Goal: Task Accomplishment & Management: Manage account settings

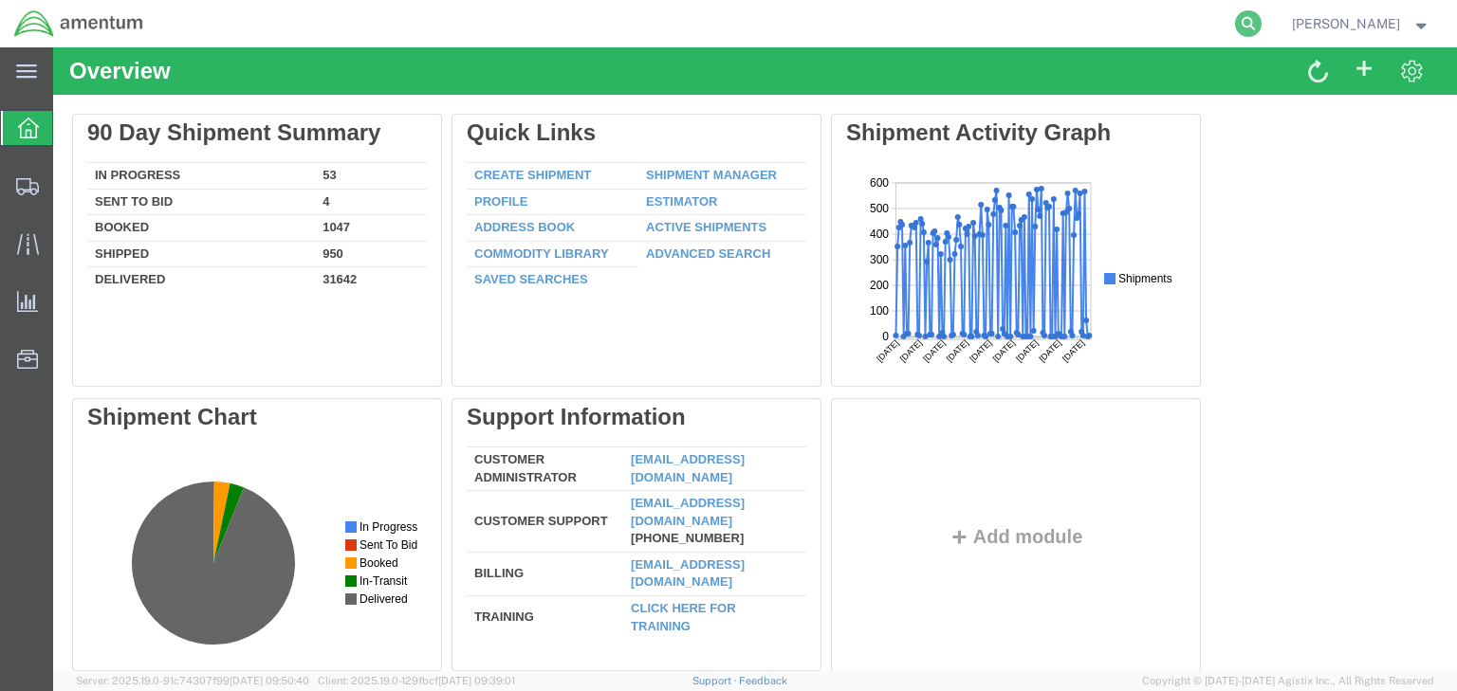
click at [1261, 31] on icon at bounding box center [1248, 23] width 27 height 27
click at [873, 28] on input "search" at bounding box center [946, 24] width 577 height 46
paste input "56838285"
type input "56838285"
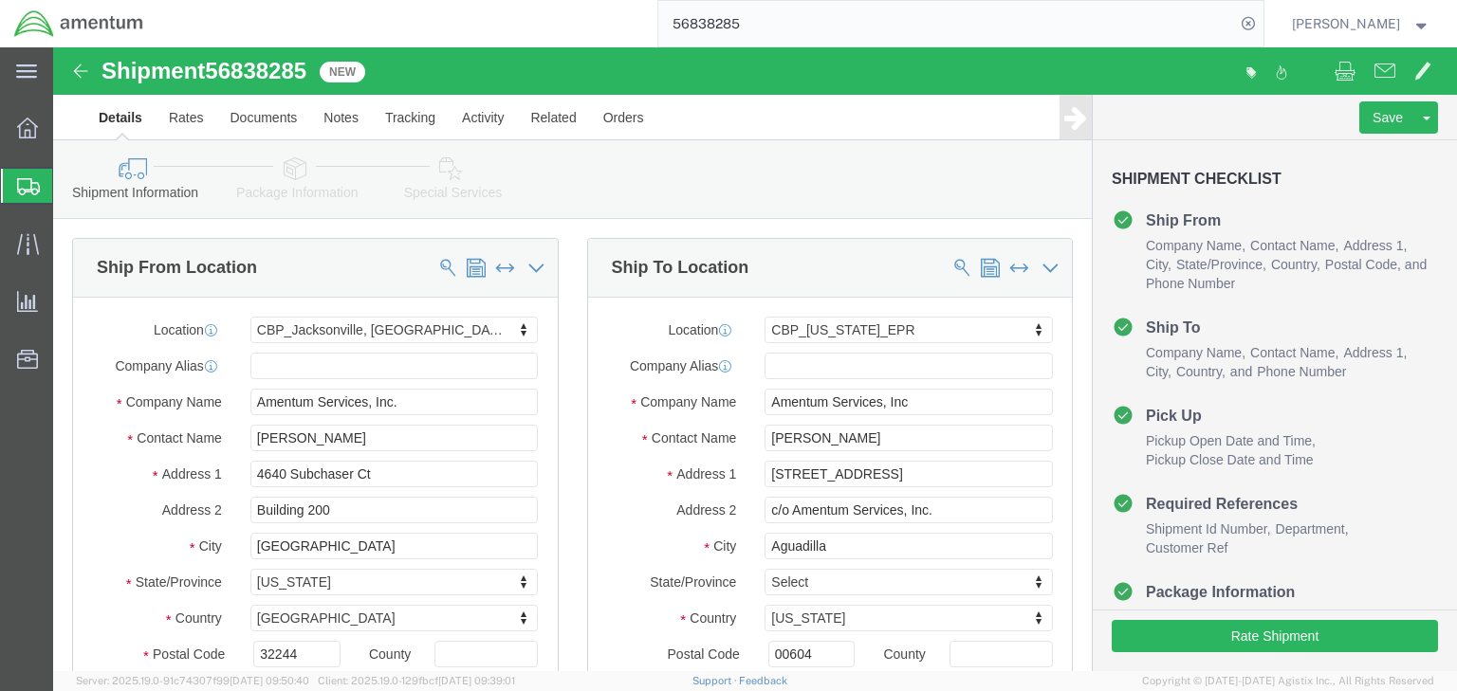
select select "49917"
select select "49933"
click icon
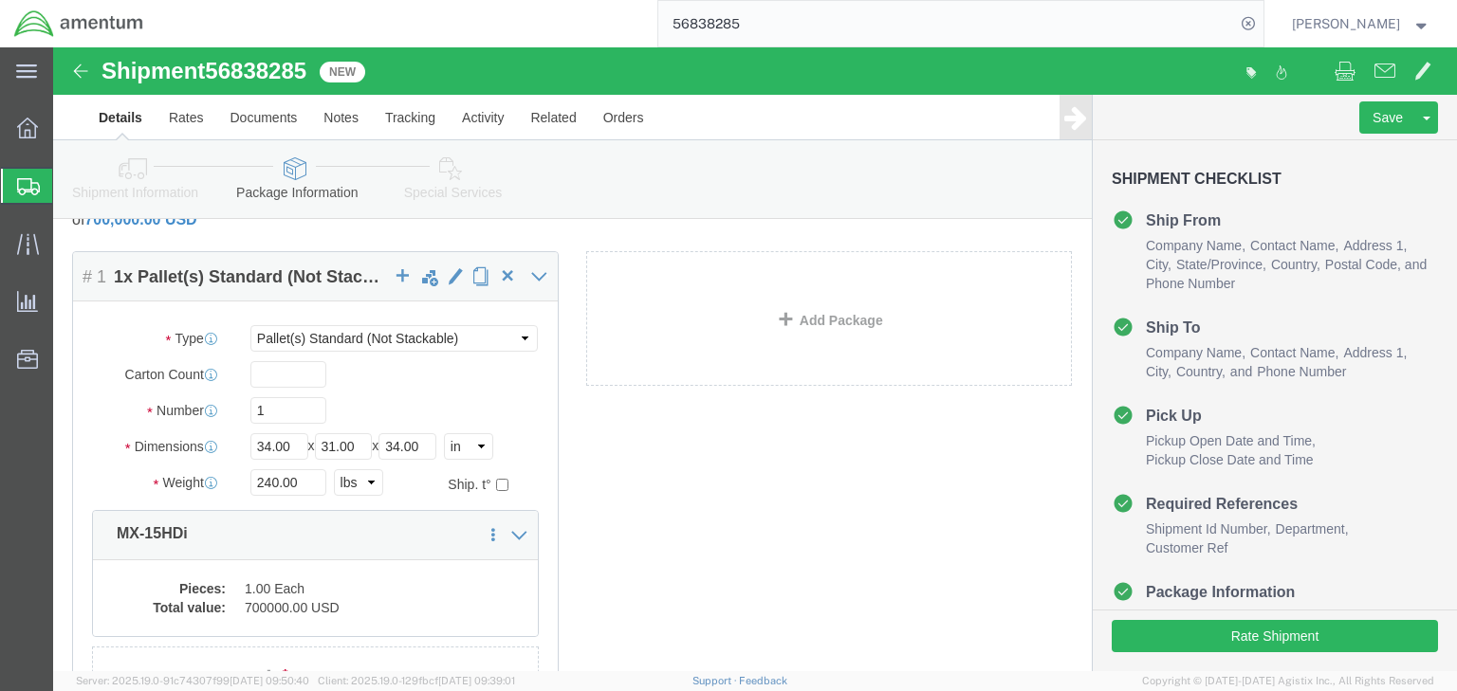
scroll to position [259, 0]
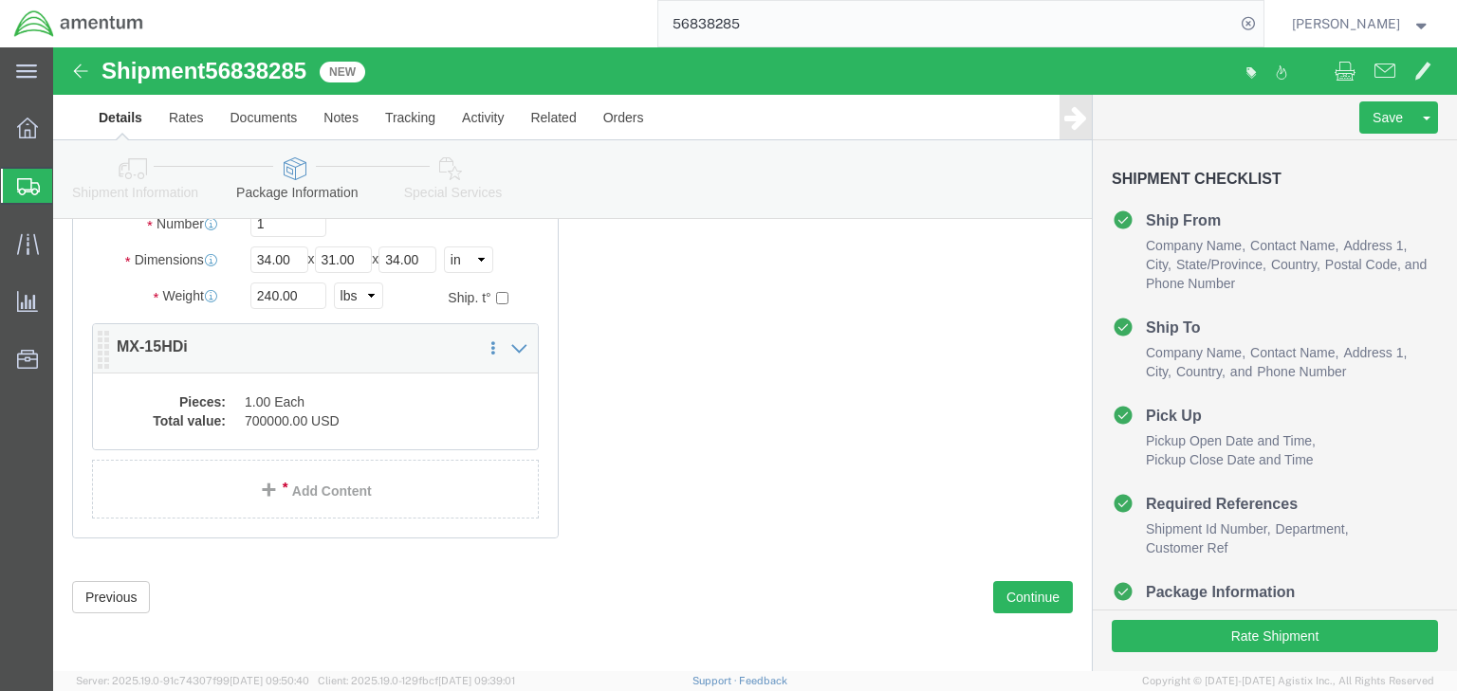
click dd "700000.00 USD"
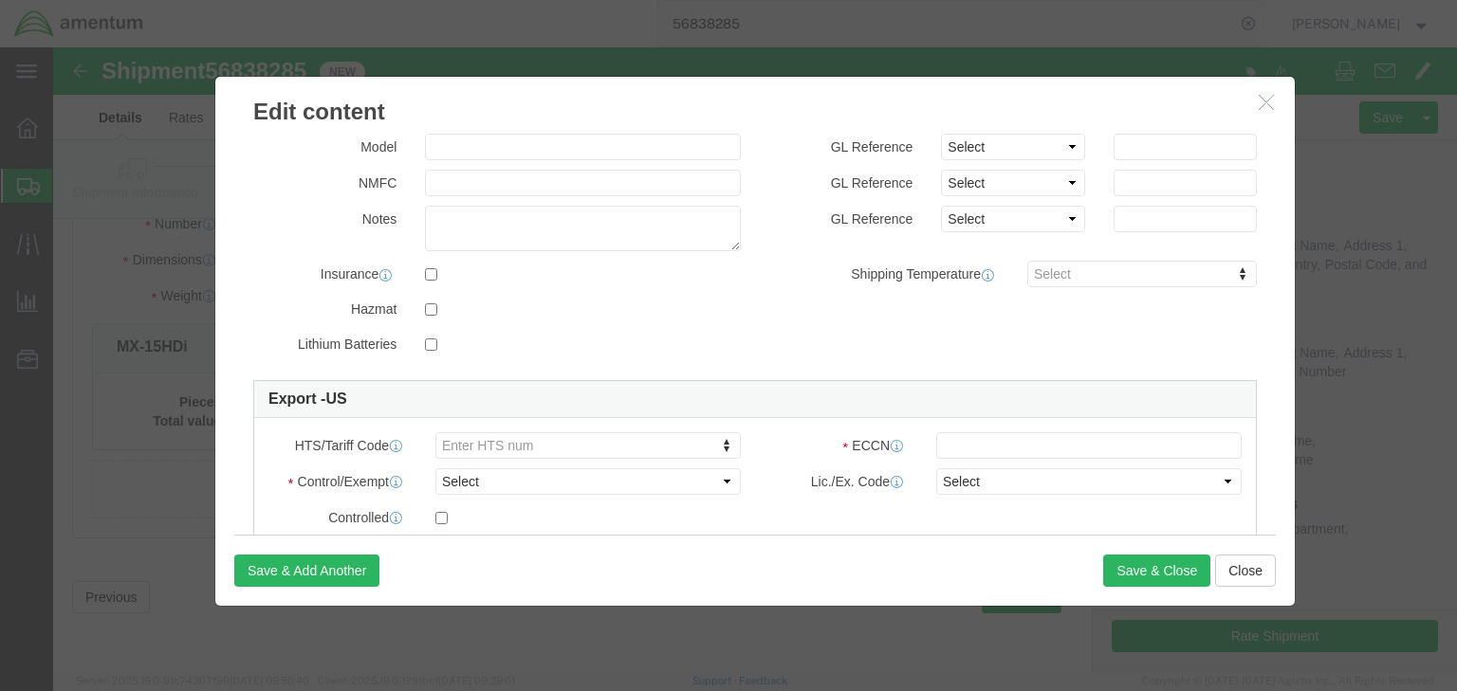
scroll to position [497, 0]
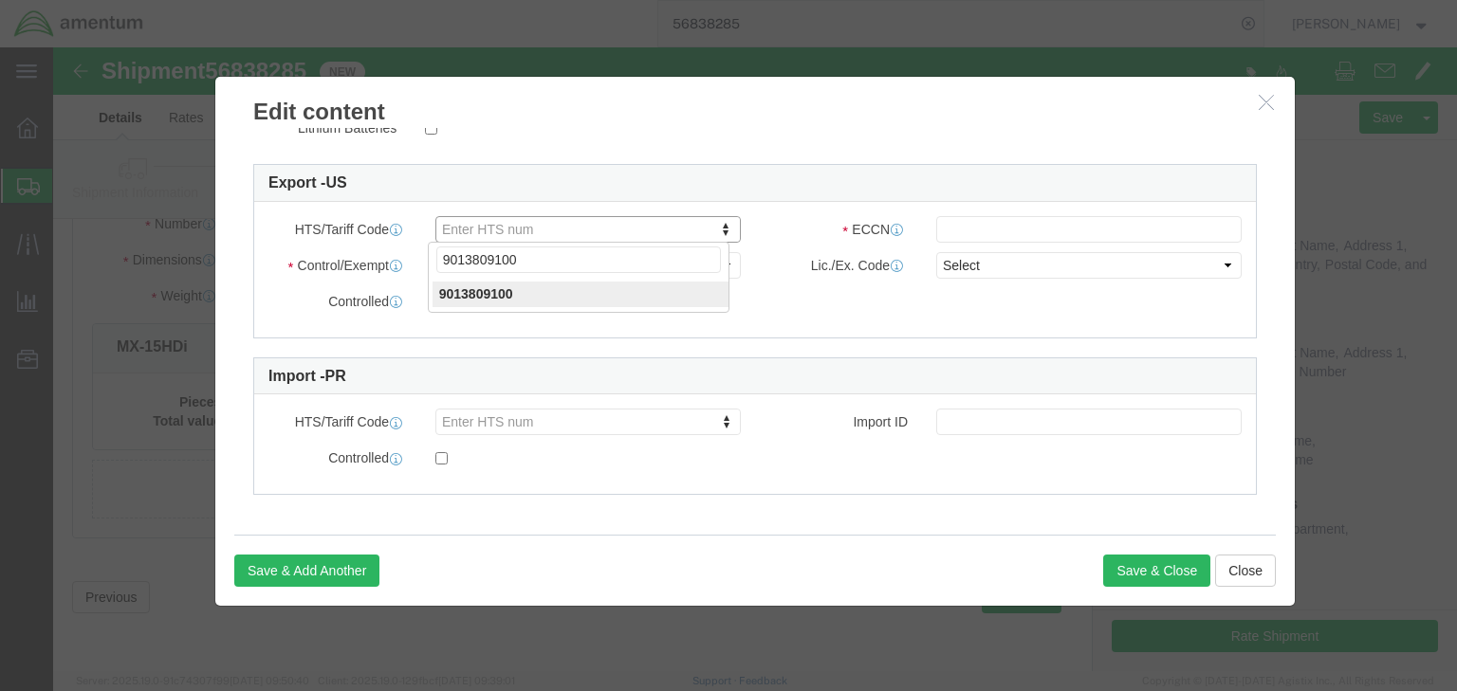
type input "9013809100"
click input "text"
paste input "XII(c)"
type input "XII(c)"
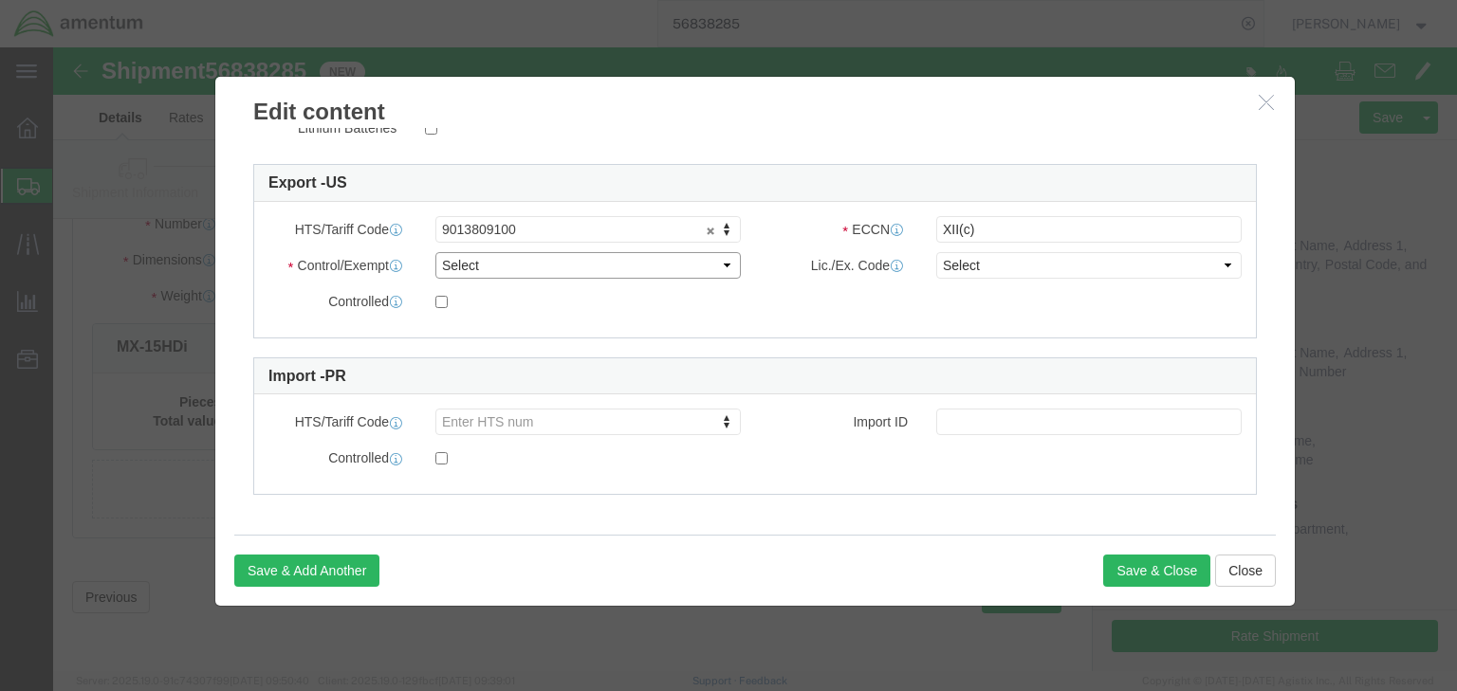
click select "Select ATF BIS DEA EPA FDA FTR ITAR OFAC Other (OPA)"
select select "ITAR"
click select "Select ATF BIS DEA EPA FDA FTR ITAR OFAC Other (OPA)"
click select "Select 123.11B 123.12 123.13 123.16B1 123.16B2 123.16B3 123.16B4 123.16B5 123.1…"
select select "123.12"
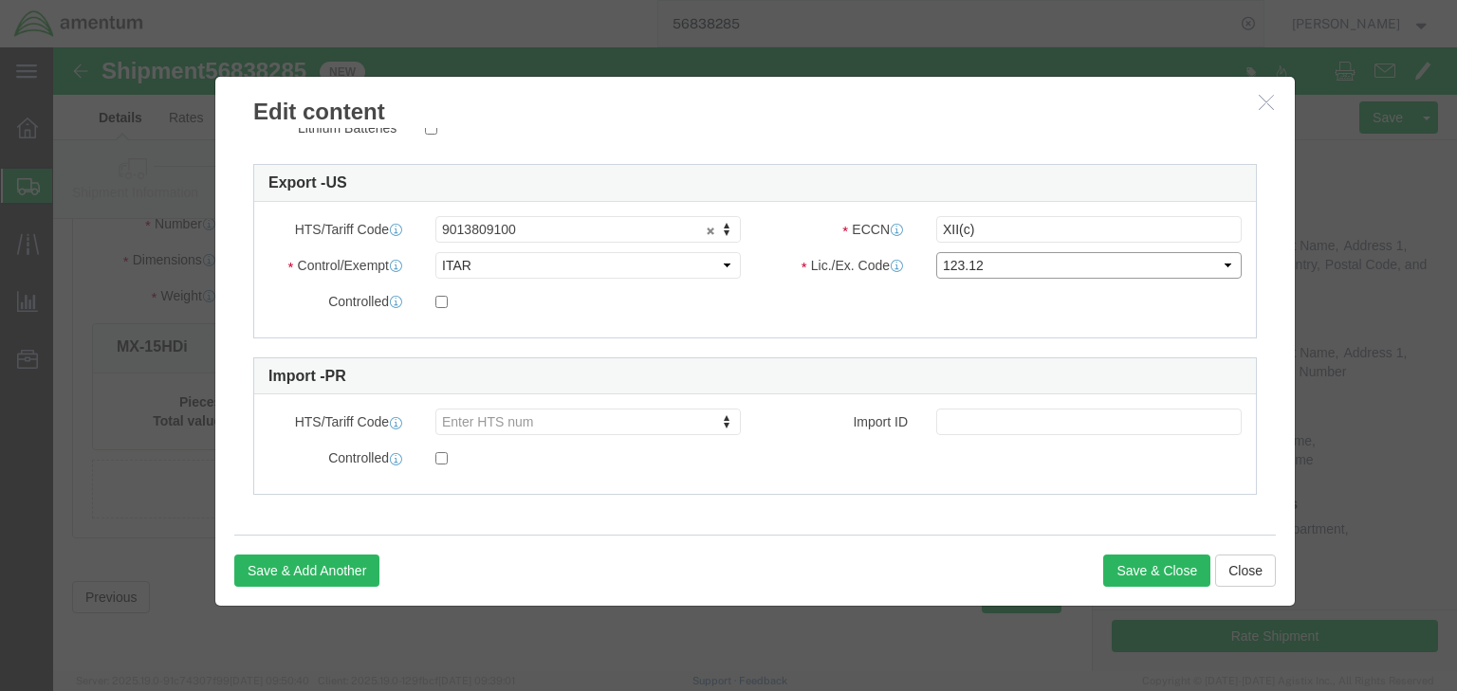
click select "Select 123.11B 123.12 123.13 123.16B1 123.16B2 123.16B3 123.16B4 123.16B5 123.1…"
click input "checkbox"
checkbox input "true"
click button "Save & Close"
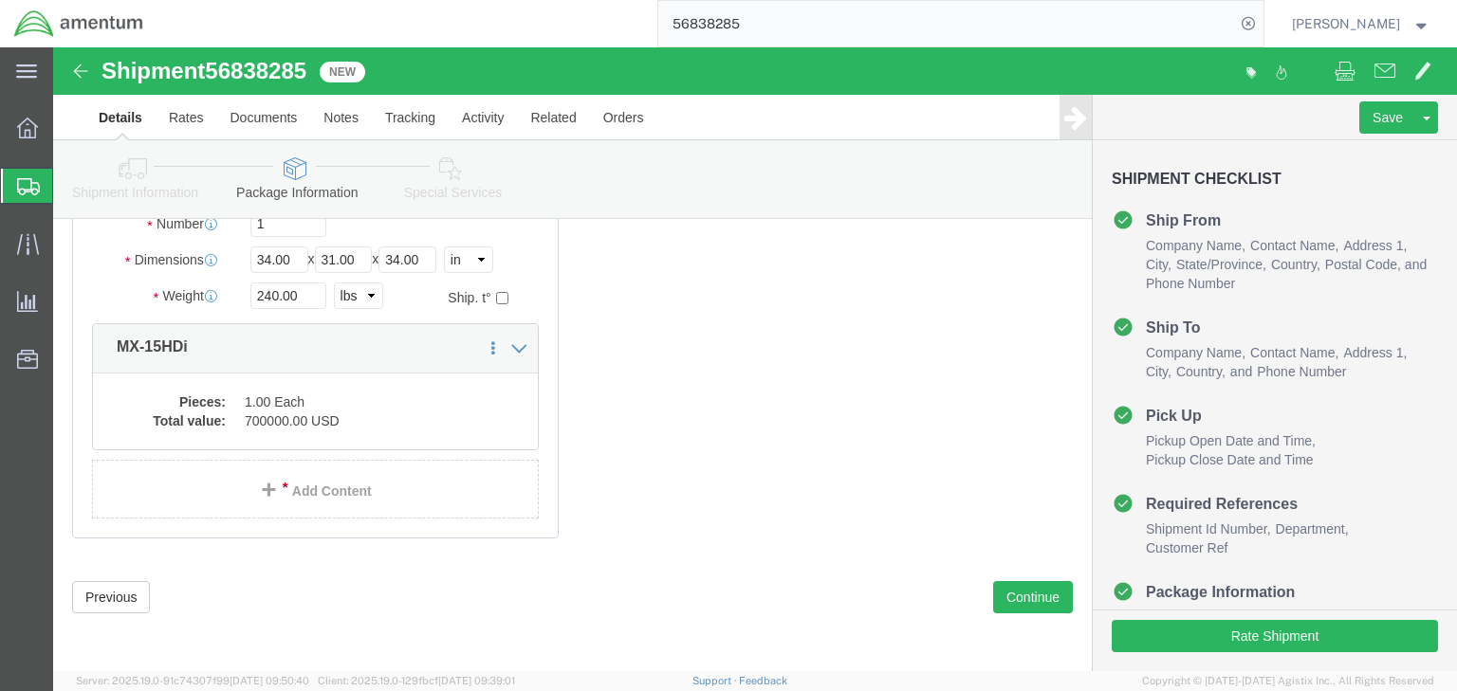
drag, startPoint x: 383, startPoint y: 119, endPoint x: 379, endPoint y: 131, distance: 12.0
click icon
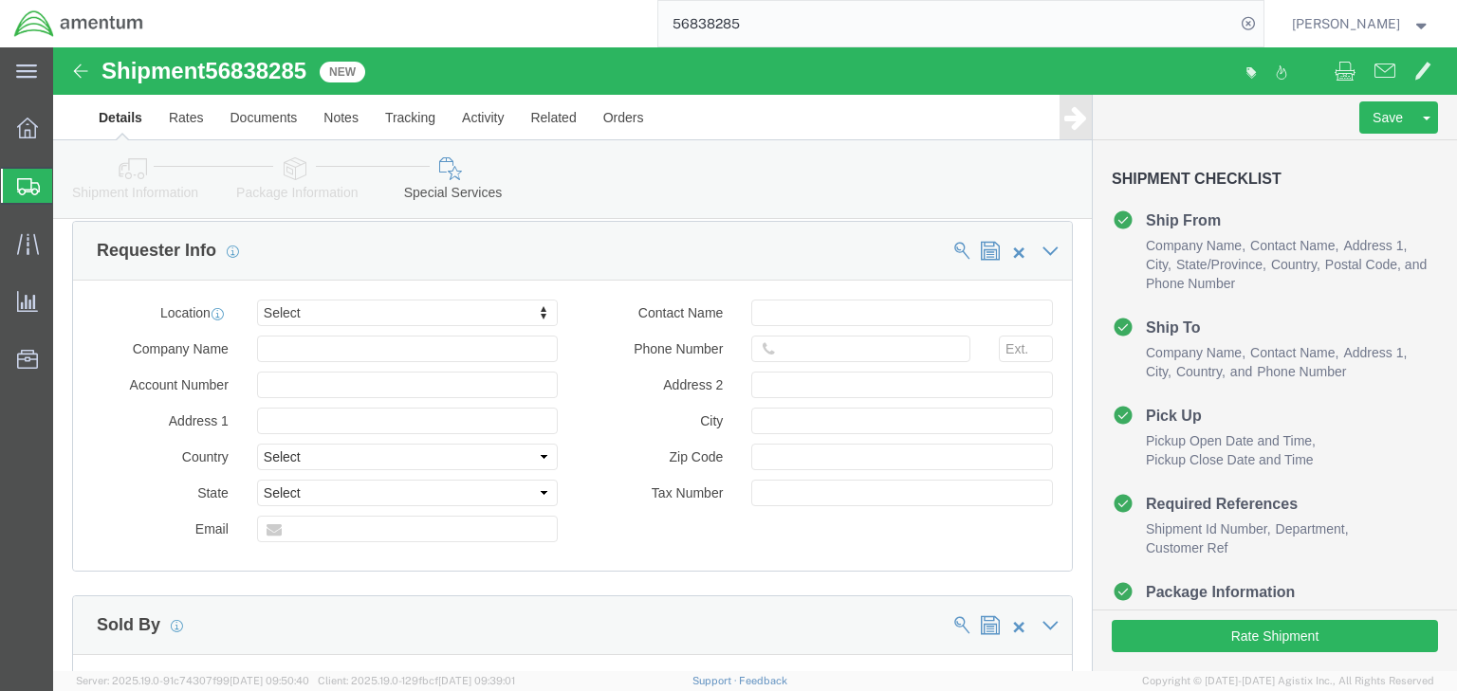
scroll to position [1472, 0]
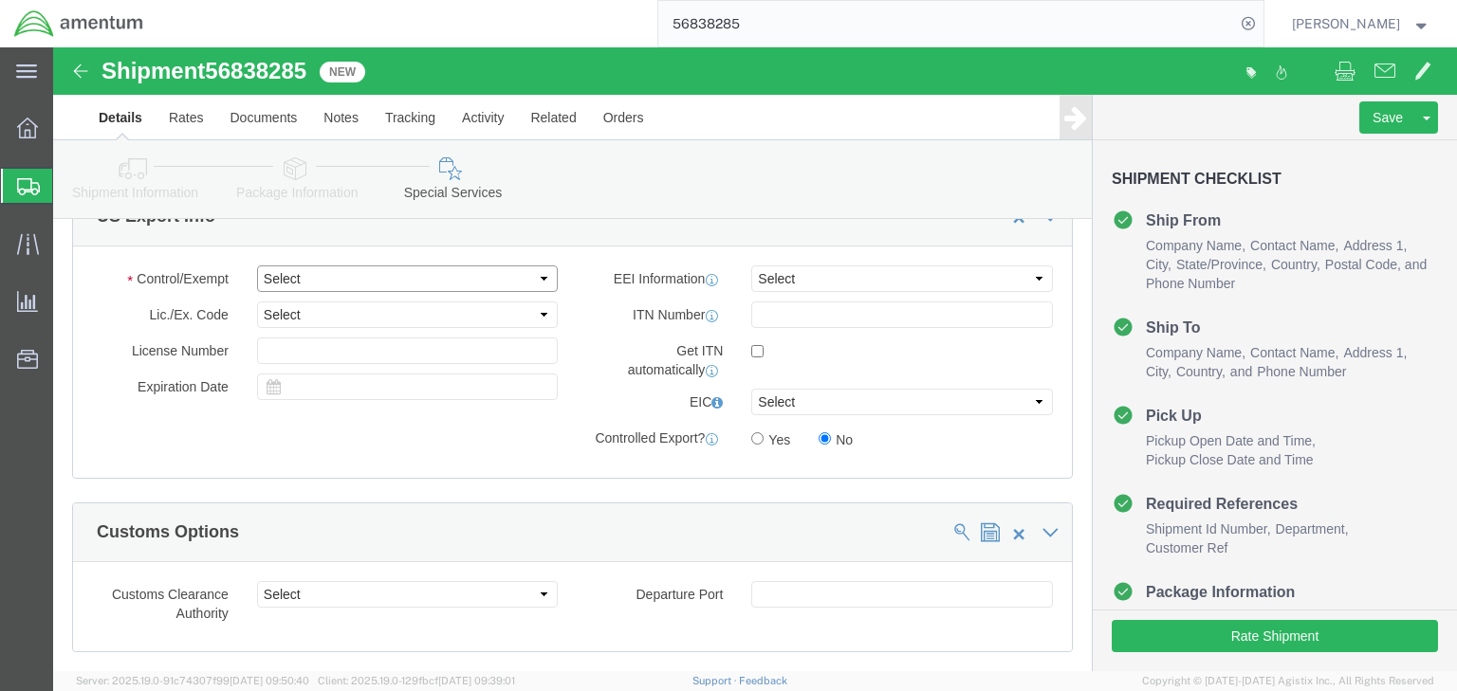
click select "Select ATF BIS DEA EPA FDA FTR ITAR OFAC Other (OPA)"
select select "ITAR"
click select "Select ATF BIS DEA EPA FDA FTR ITAR OFAC Other (OPA)"
click select "Select 123.11B 123.12 123.13 123.16B1 123.16B2 123.16B3 123.16B4 123.16B5 123.1…"
select select "123.12"
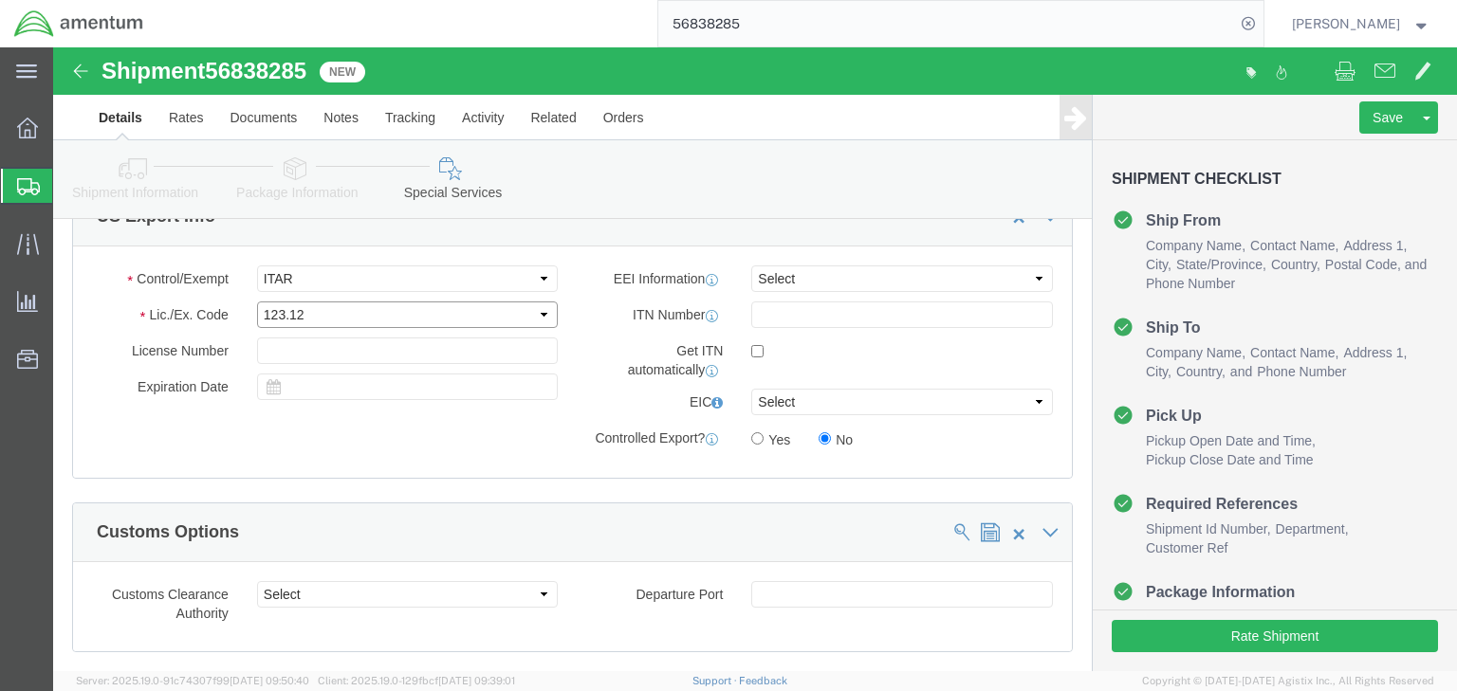
click select "Select 123.11B 123.12 123.13 123.16B1 123.16B2 123.16B3 123.16B4 123.16B5 123.1…"
click select "Select AES-Direct EEI Carrier File EEI EEI Exempt"
select select "AESD"
click select "Select AES-Direct EEI Carrier File EEI EEI Exempt"
drag, startPoint x: 693, startPoint y: 390, endPoint x: 688, endPoint y: 400, distance: 11.9
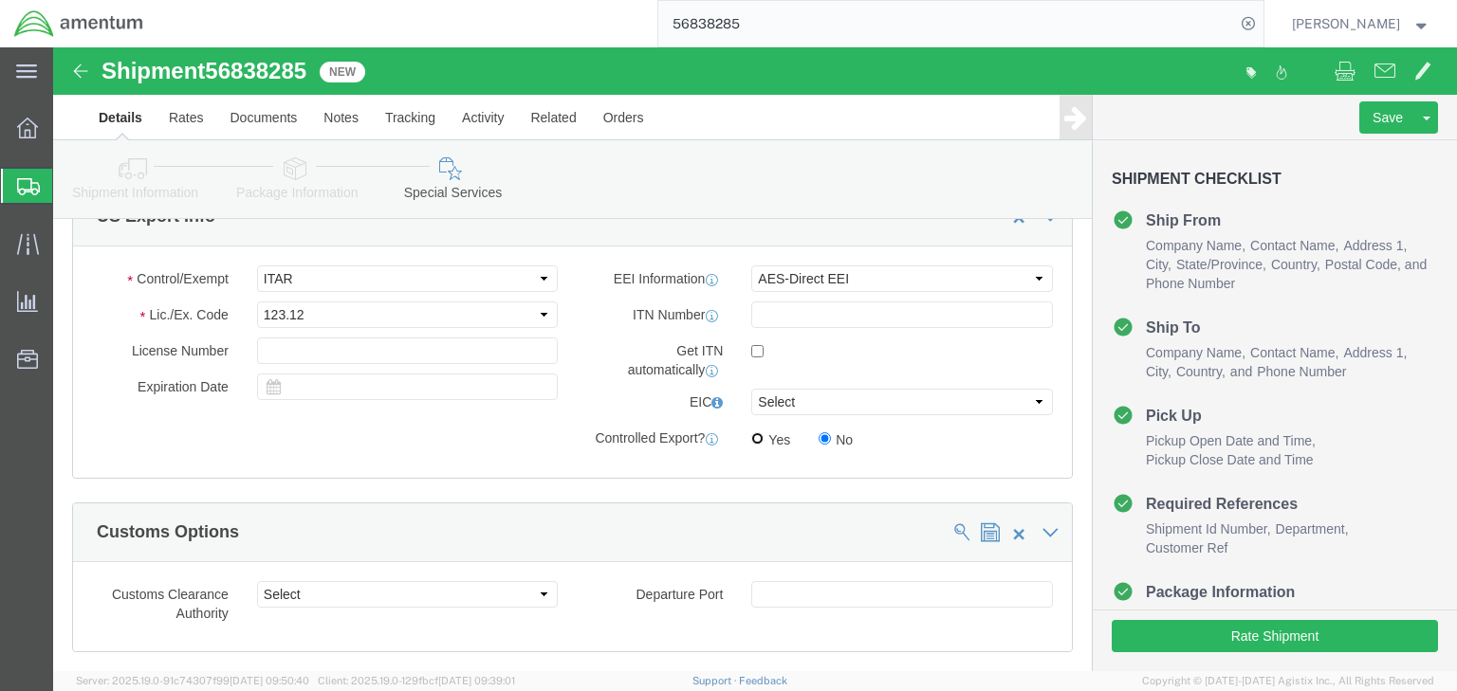
click input "Yes"
radio input "true"
click icon
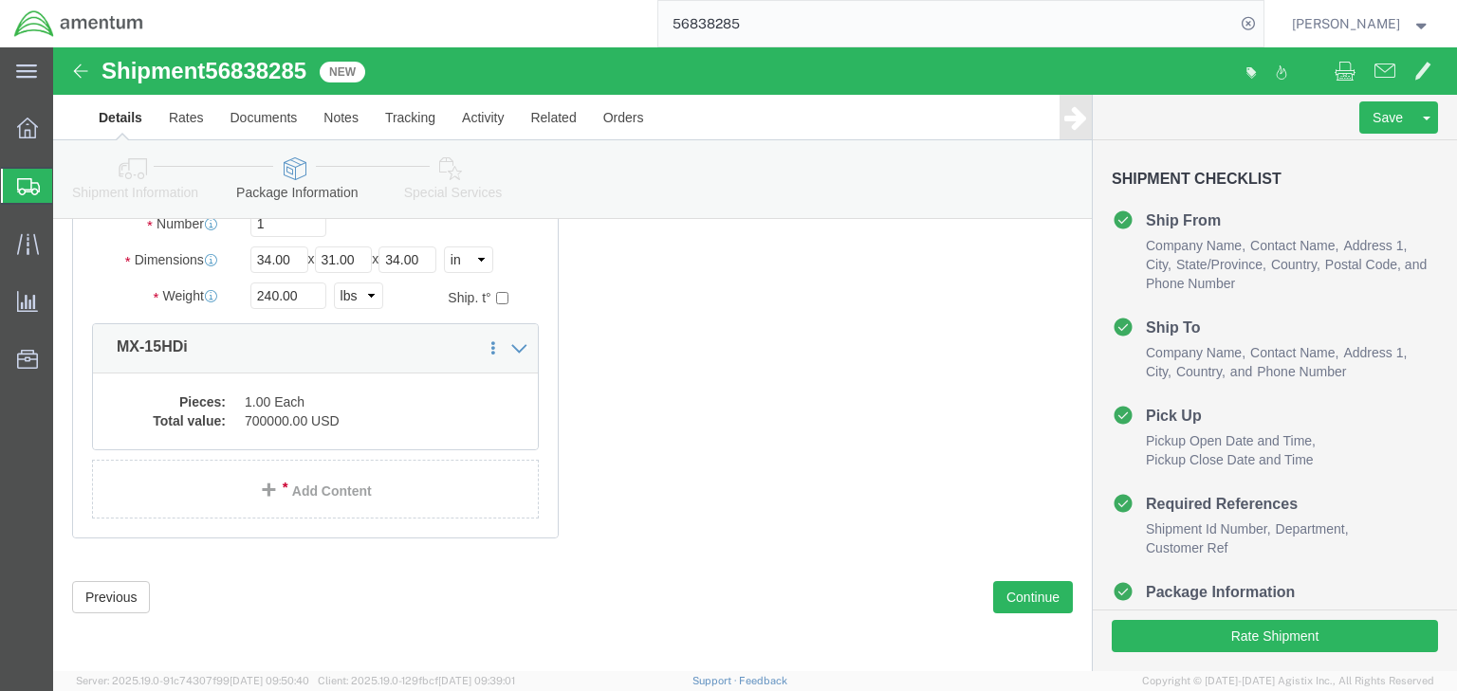
click icon
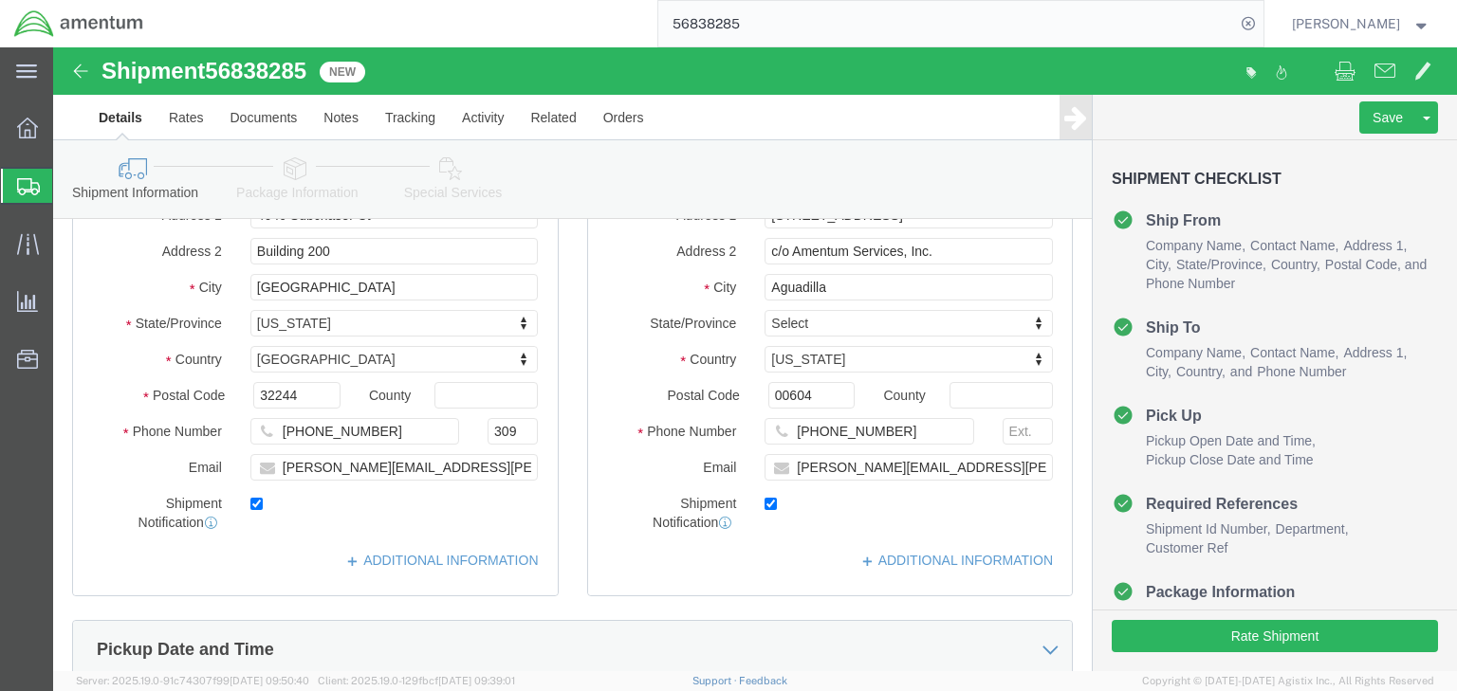
scroll to position [1056, 0]
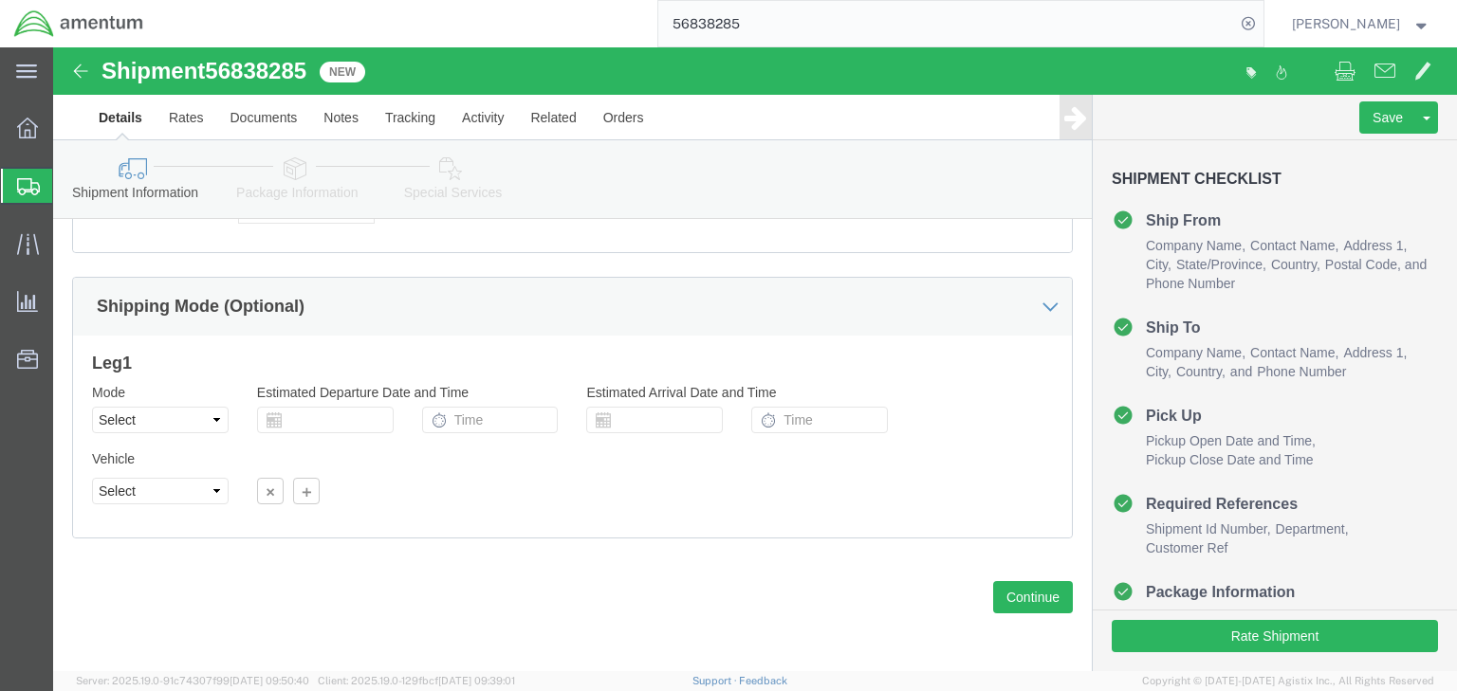
click at [23, 181] on icon at bounding box center [28, 186] width 23 height 17
